Goal: Information Seeking & Learning: Learn about a topic

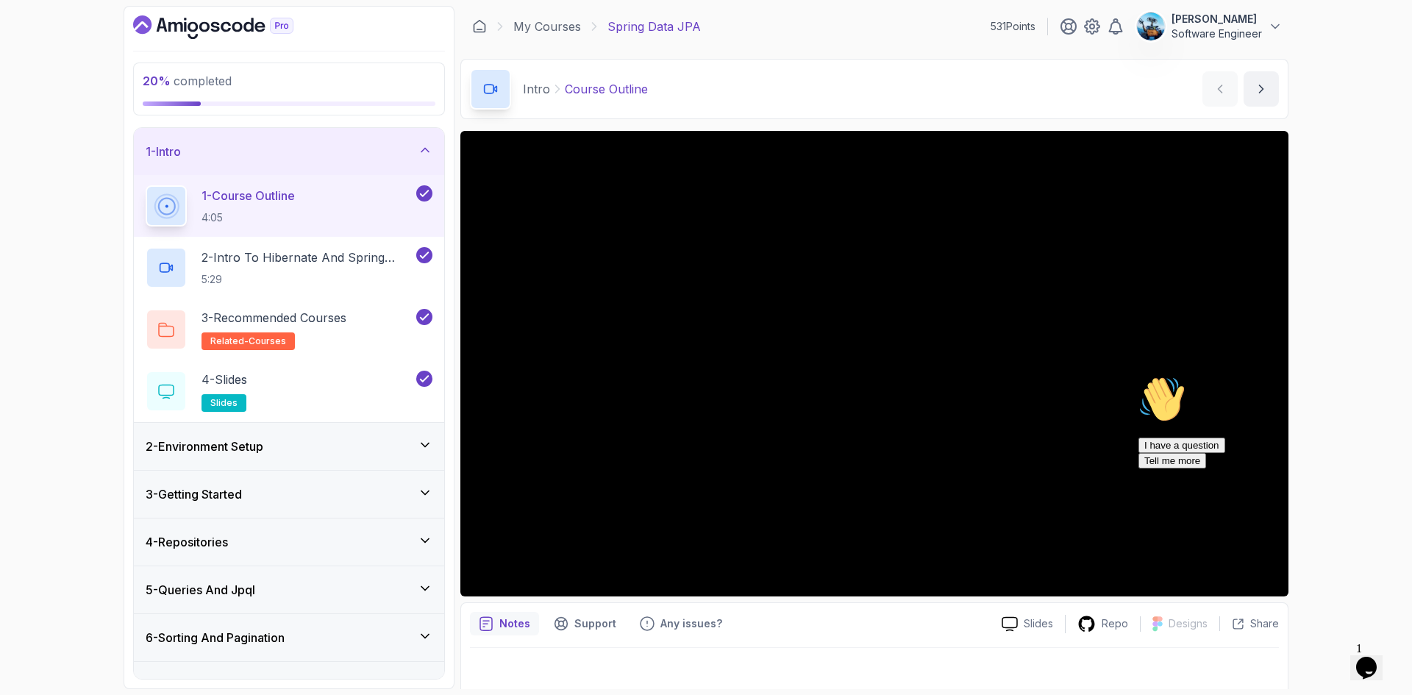
scroll to position [147, 0]
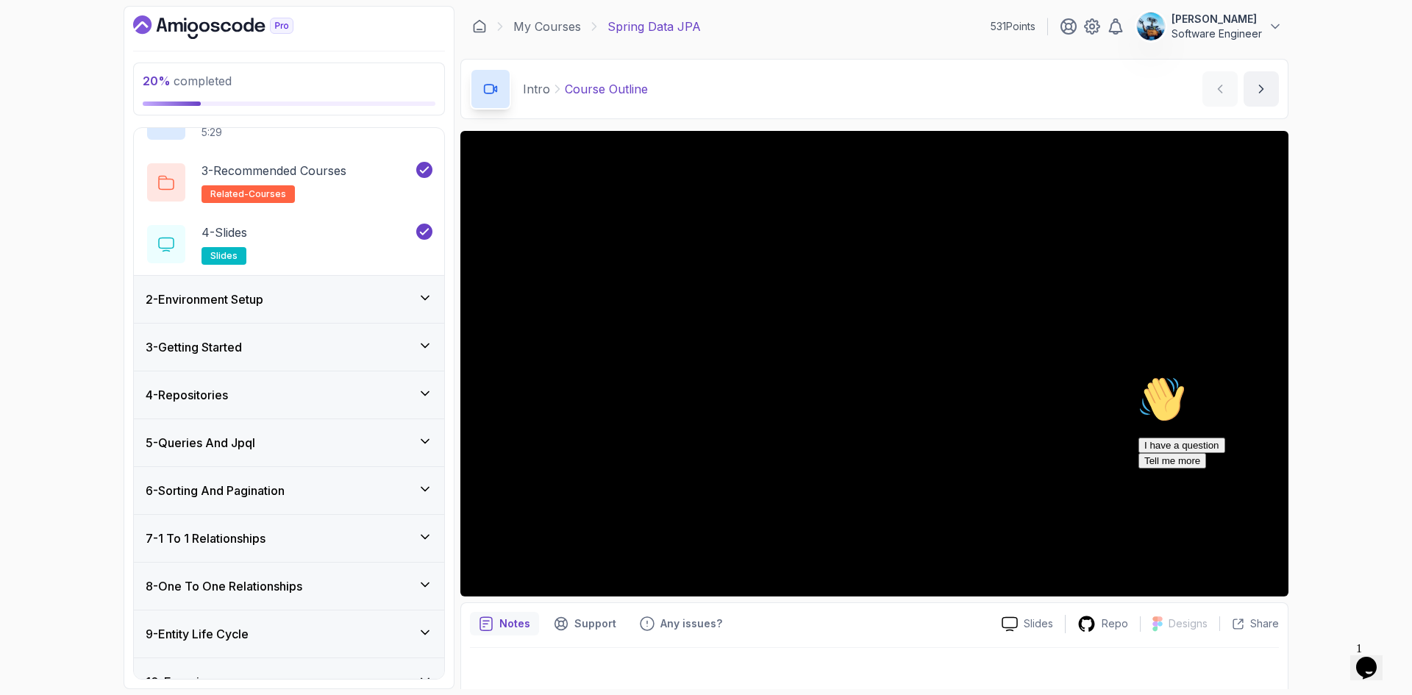
click at [255, 400] on div "4 - Repositories" at bounding box center [289, 395] width 287 height 18
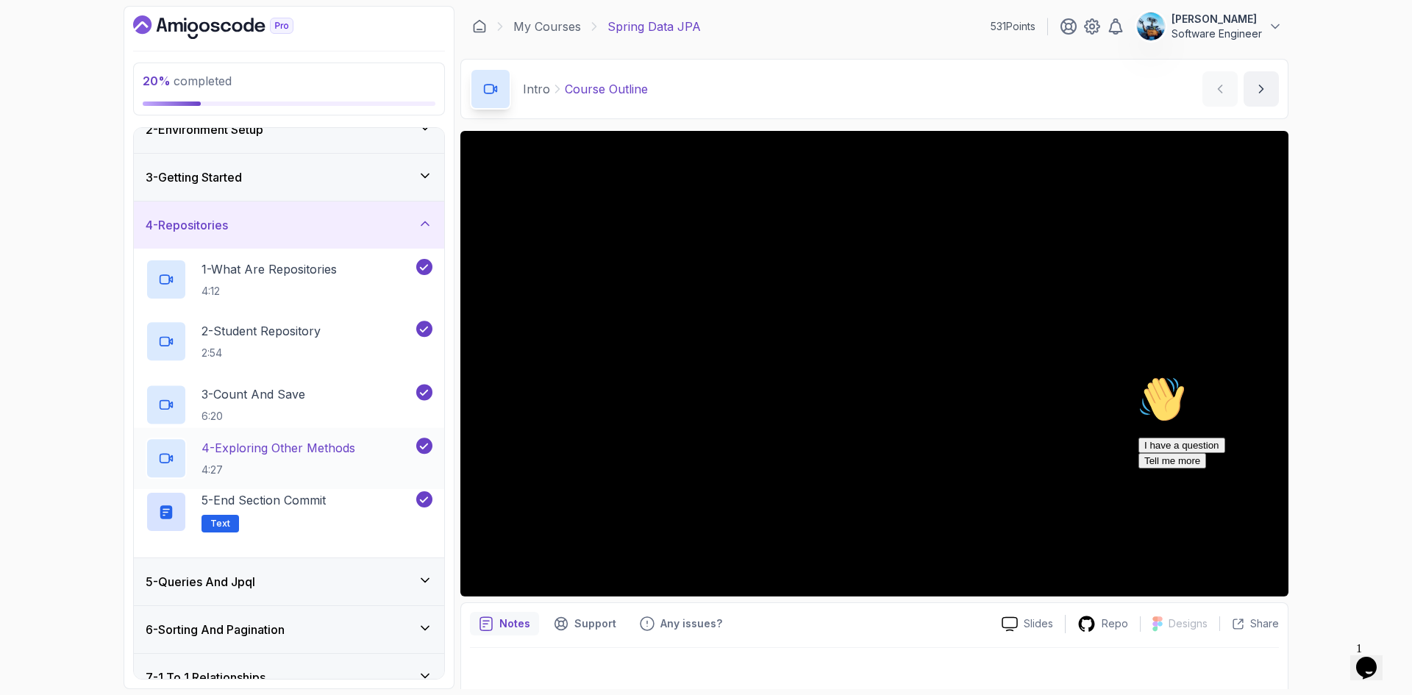
scroll to position [70, 0]
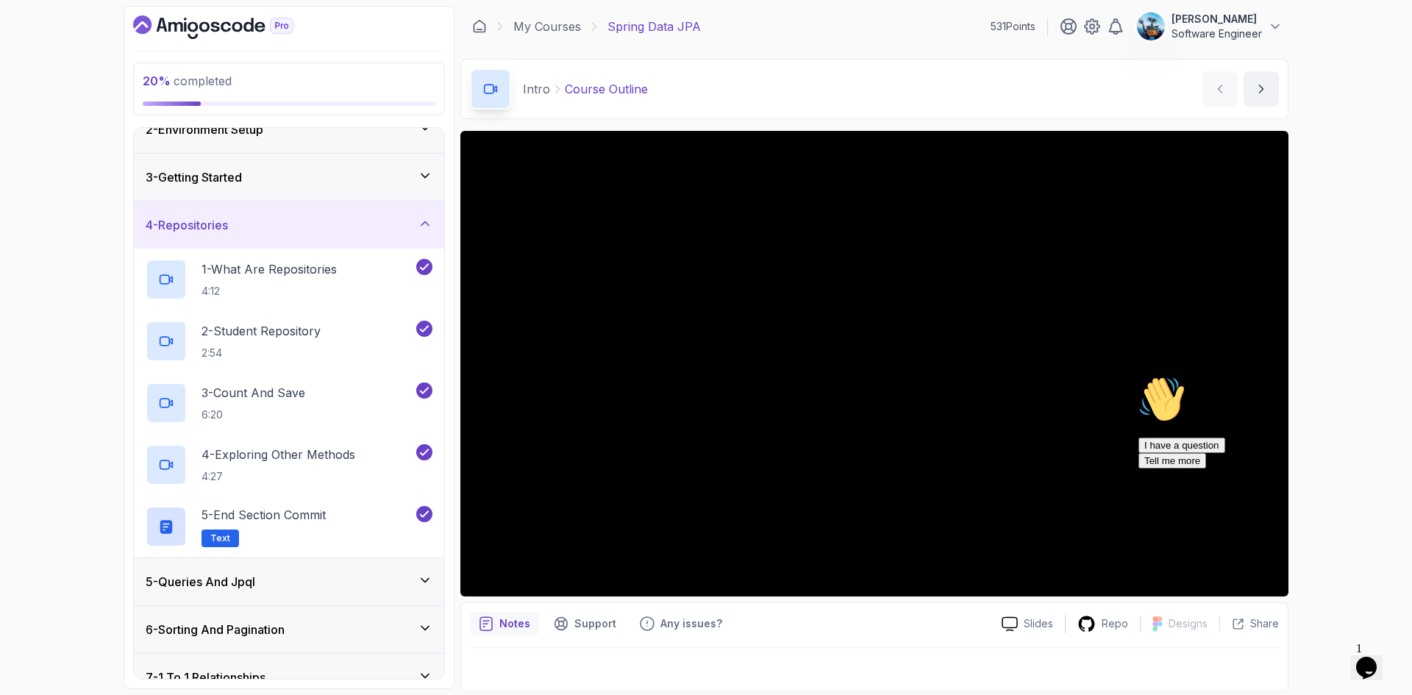
click at [285, 593] on div "5 - Queries And Jpql" at bounding box center [289, 581] width 310 height 47
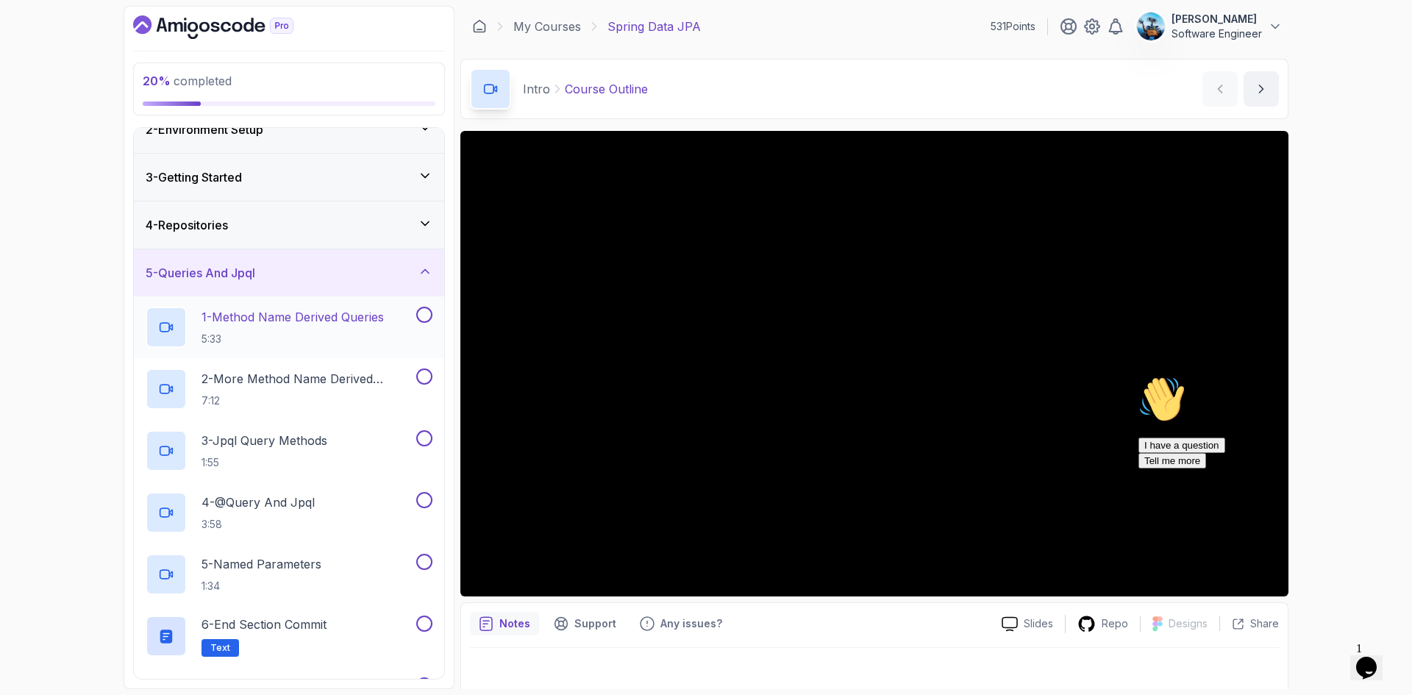
click at [310, 330] on h2 "1 - Method Name Derived Queries 5:33" at bounding box center [293, 327] width 182 height 38
click at [1139, 376] on icon "Chat attention grabber" at bounding box center [1139, 376] width 0 height 0
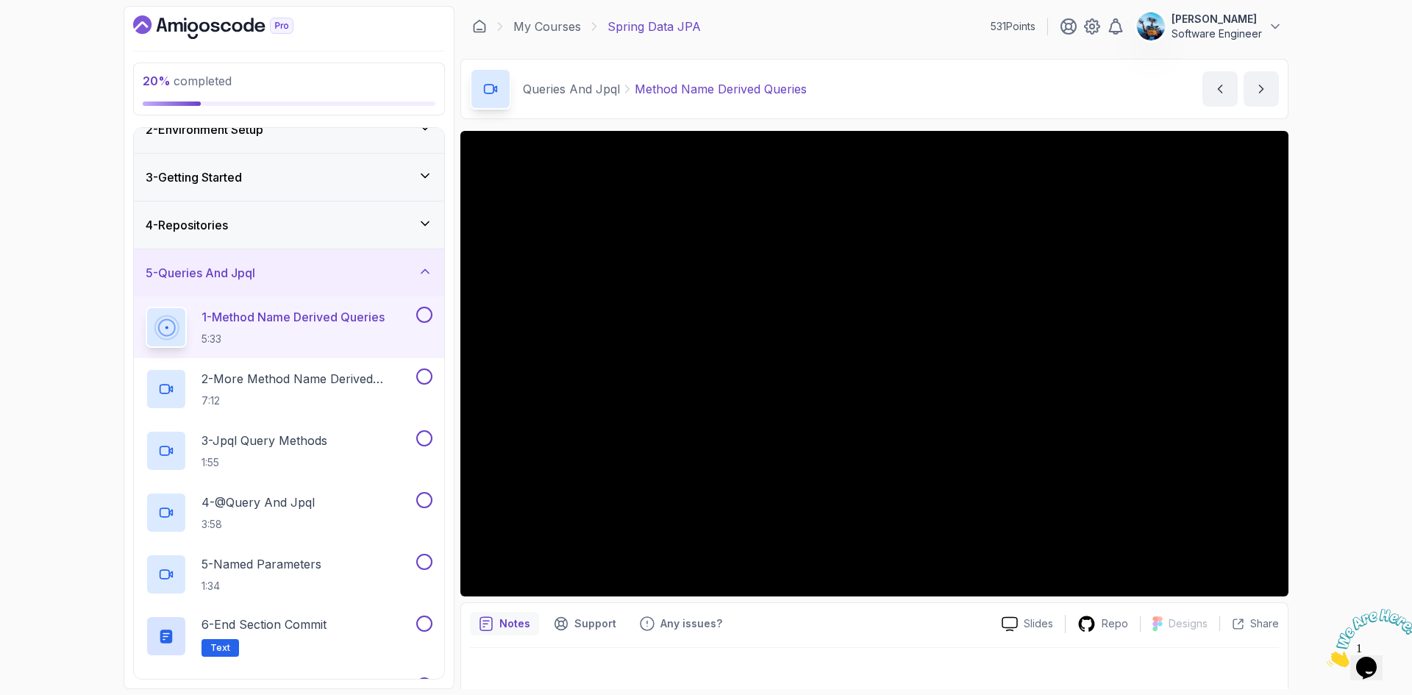
click at [1385, 639] on img at bounding box center [1372, 638] width 91 height 58
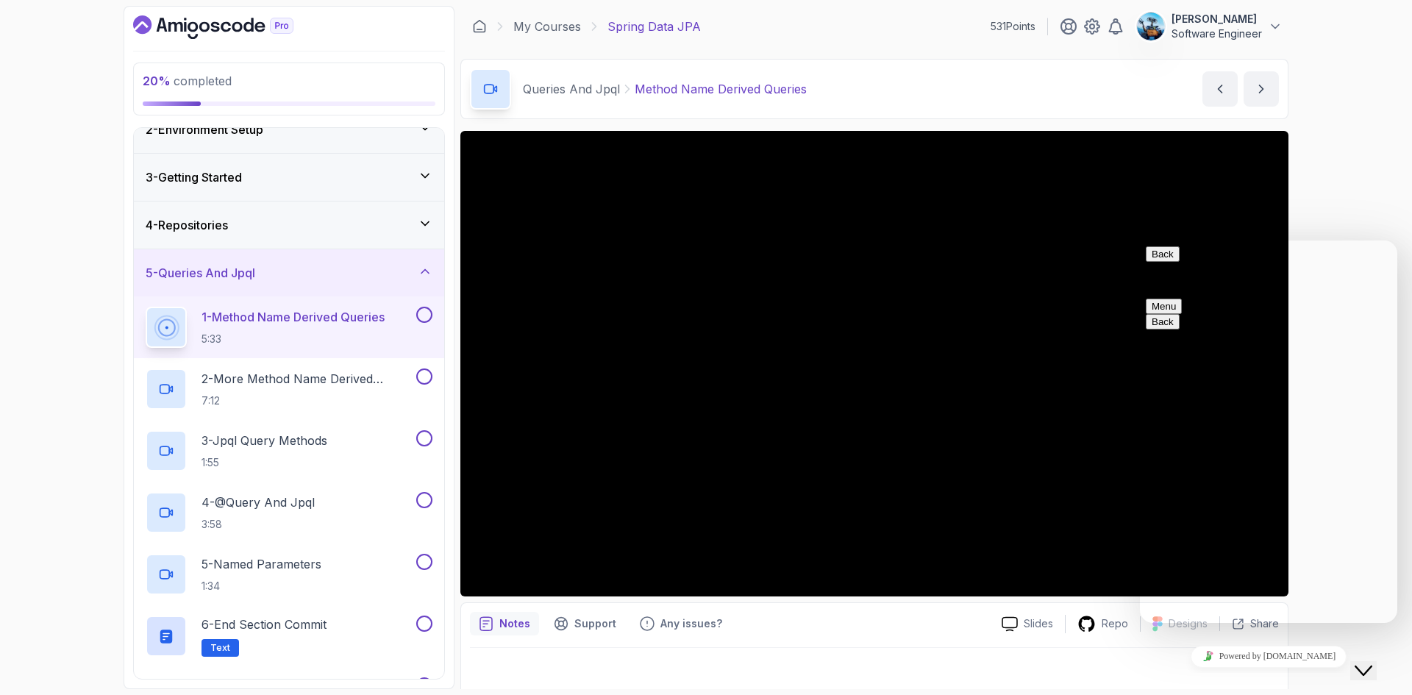
click at [1377, 669] on button "Close Chat This icon closes the chat window." at bounding box center [1364, 670] width 26 height 19
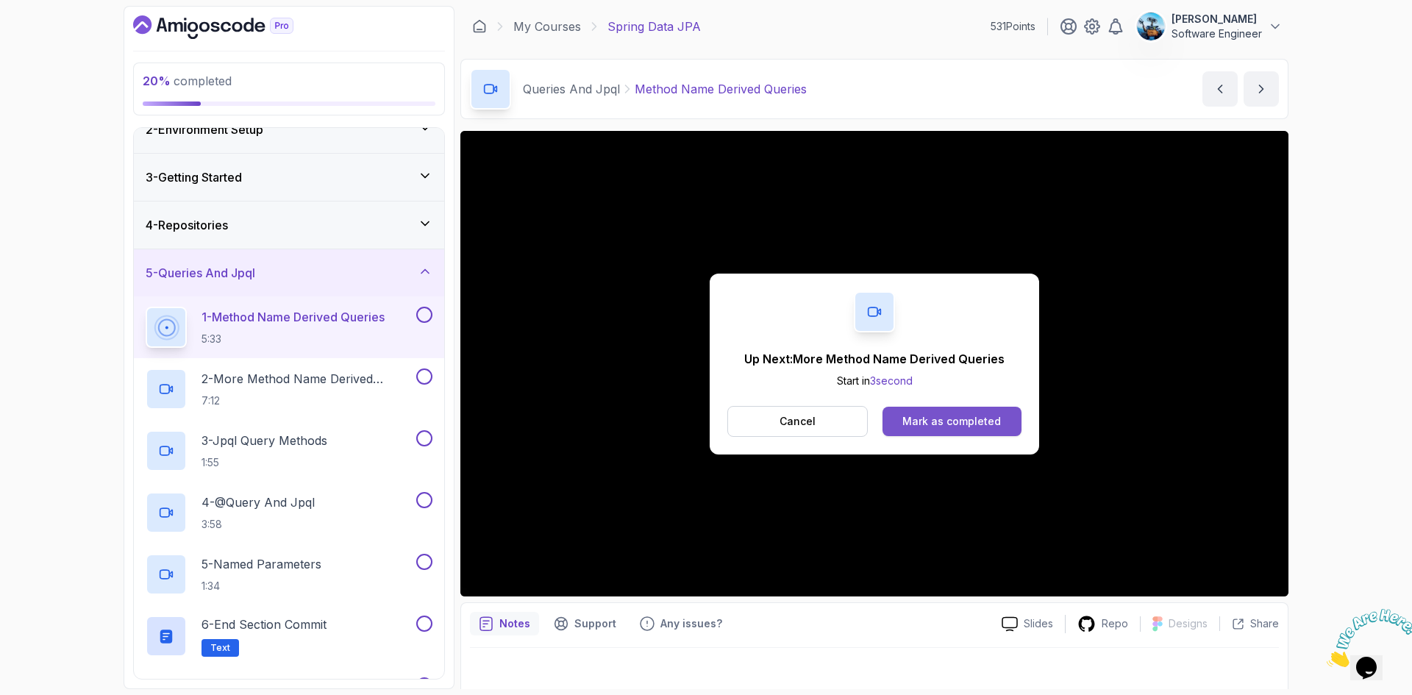
click at [997, 422] on div "Mark as completed" at bounding box center [952, 421] width 99 height 15
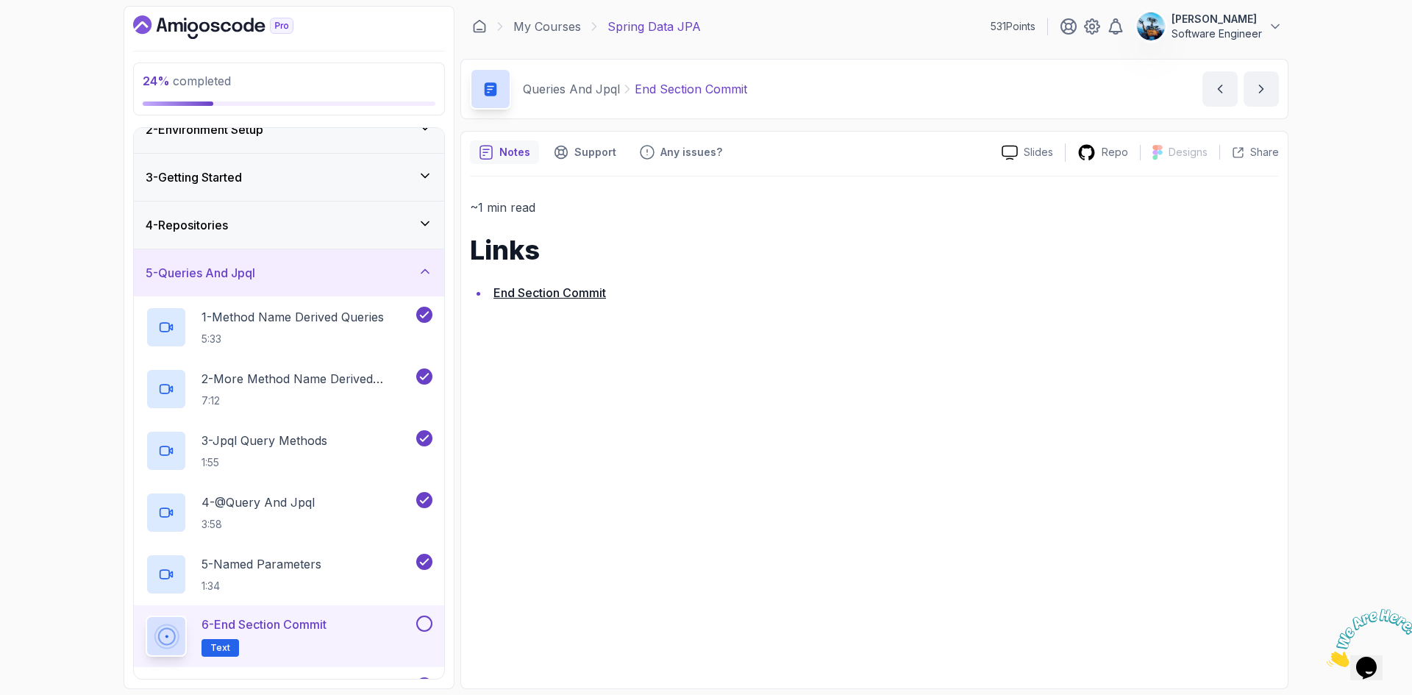
click at [603, 286] on link "End Section Commit" at bounding box center [550, 292] width 113 height 15
